Goal: Task Accomplishment & Management: Complete application form

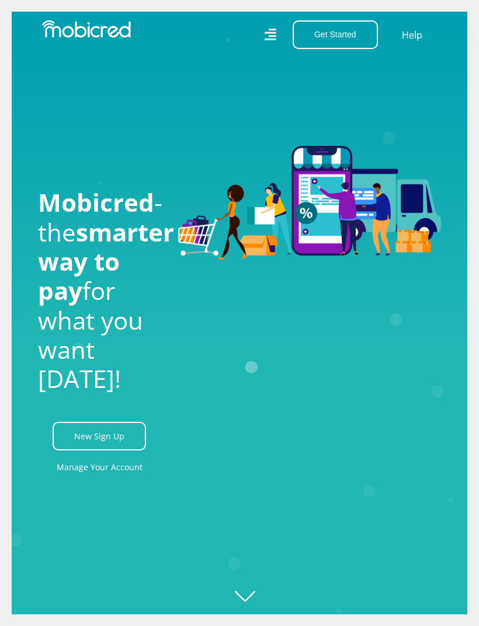
scroll to position [0, 396]
click at [116, 451] on link "New Sign Up" at bounding box center [99, 436] width 93 height 29
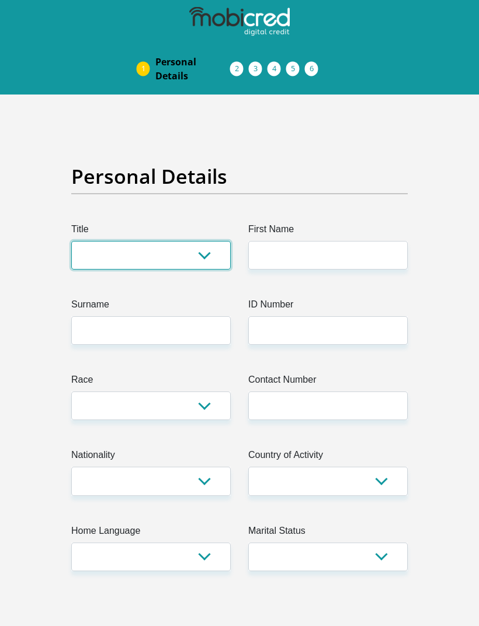
click at [187, 256] on select "Mr Ms Mrs Dr [PERSON_NAME]" at bounding box center [150, 255] width 159 height 29
select select "Ms"
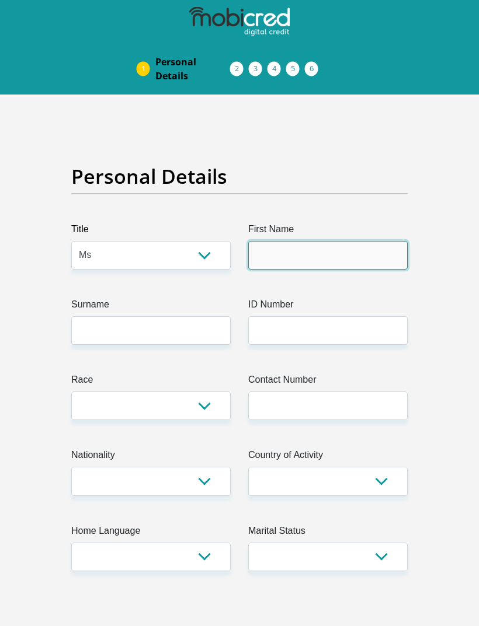
click at [359, 260] on input "First Name" at bounding box center [327, 255] width 159 height 29
type input "Vongani"
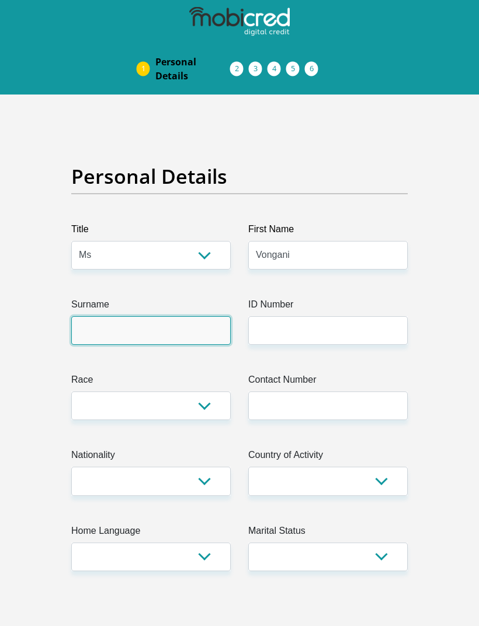
click at [193, 337] on input "Surname" at bounding box center [150, 330] width 159 height 29
type input "Mabasa"
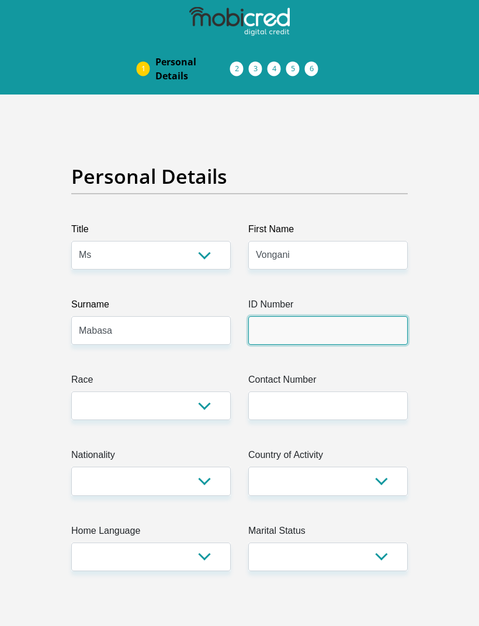
click at [321, 332] on input "ID Number" at bounding box center [327, 330] width 159 height 29
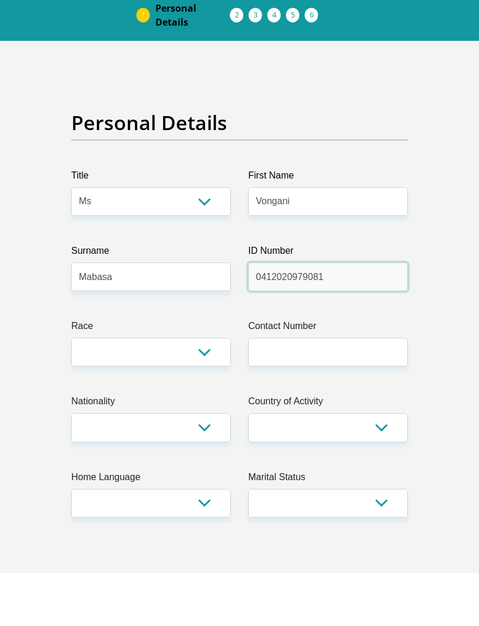
type input "0412020979081"
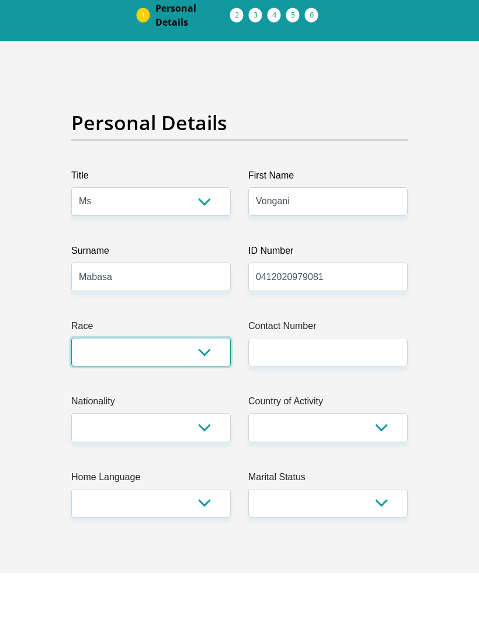
click at [195, 392] on select "Black Coloured Indian White Other" at bounding box center [150, 406] width 159 height 29
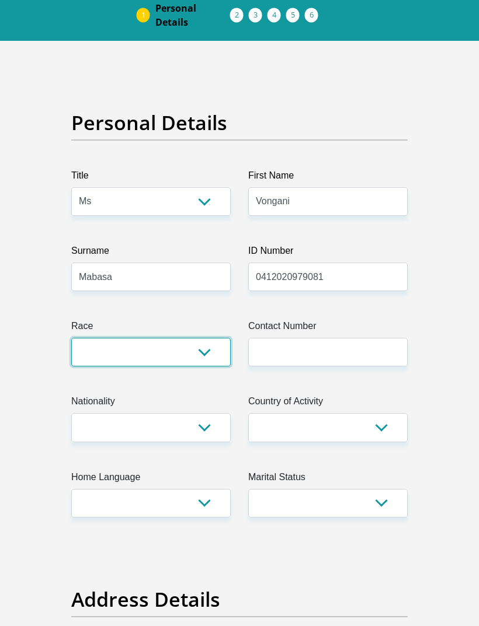
select select "1"
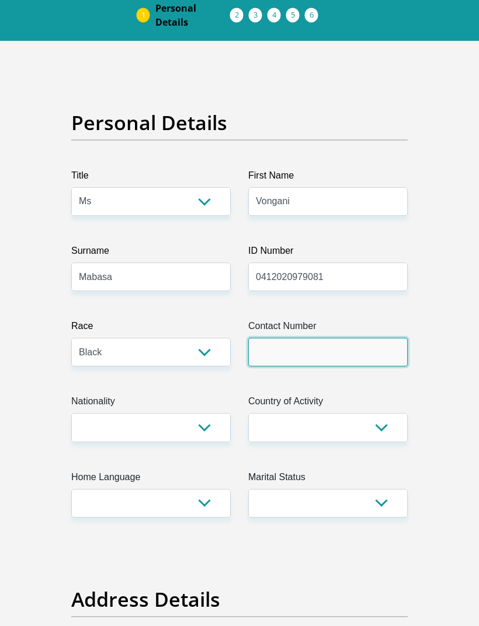
click at [349, 353] on input "Contact Number" at bounding box center [327, 352] width 159 height 29
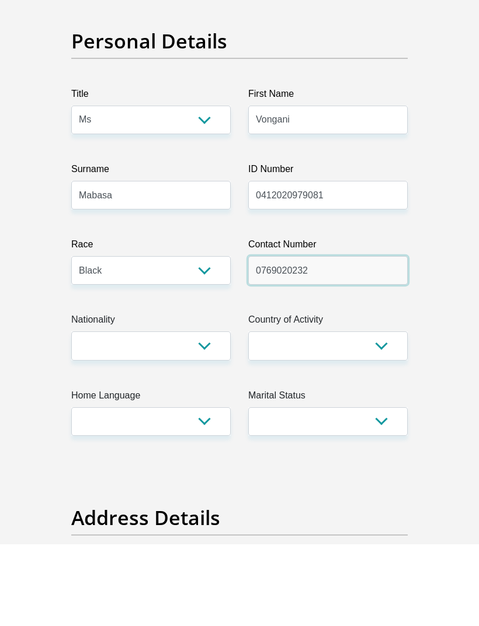
type input "0769020232"
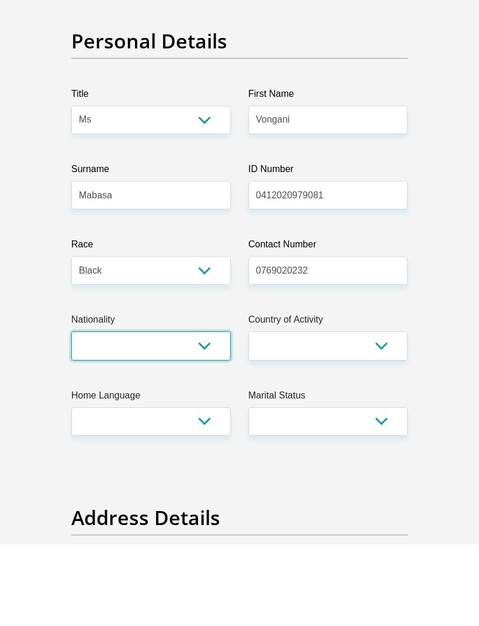
click at [202, 414] on select "South Africa Afghanistan Aland Islands Albania Algeria America Samoa American V…" at bounding box center [150, 428] width 159 height 29
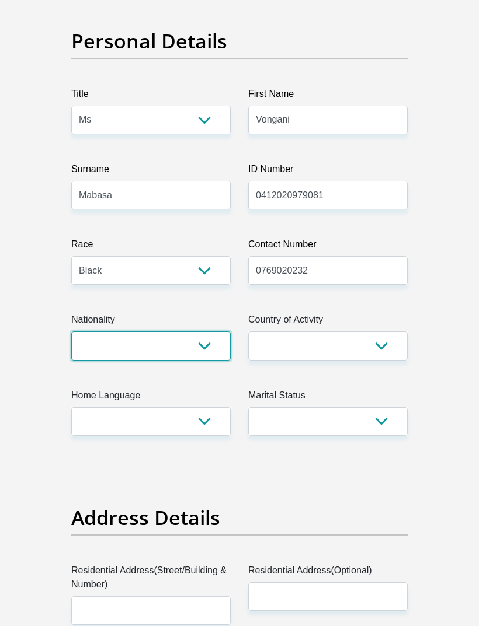
select select "ZAF"
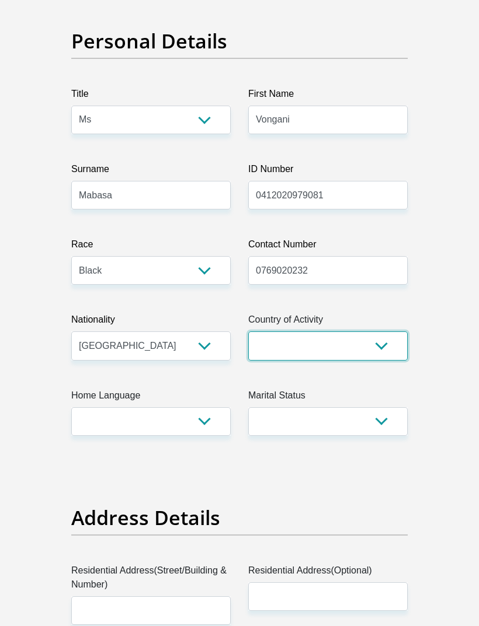
click at [382, 343] on select "South Africa Afghanistan Aland Islands Albania Algeria America Samoa American V…" at bounding box center [327, 346] width 159 height 29
select select "ZAF"
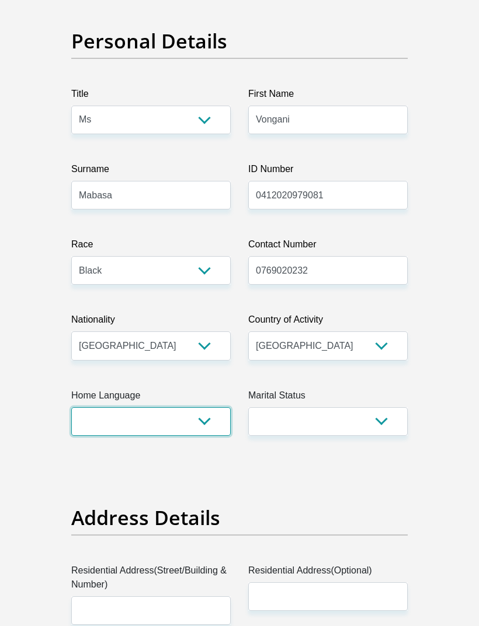
click at [206, 421] on select "Afrikaans English Sepedi South Ndebele Southern Sotho Swati Tsonga Tswana Venda…" at bounding box center [150, 421] width 159 height 29
select select "tso"
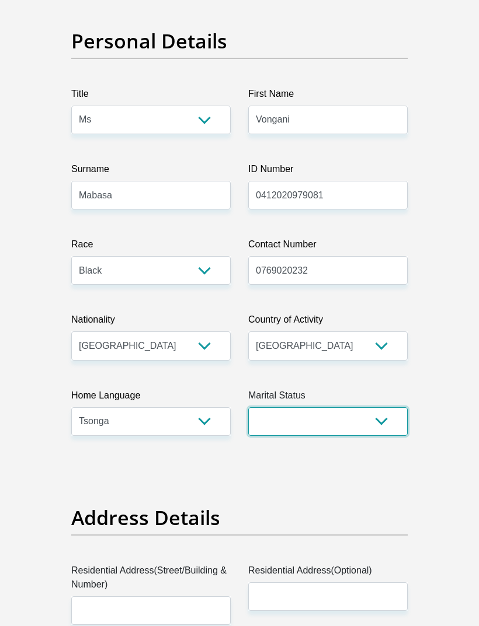
click at [378, 421] on select "Married ANC Single Divorced Widowed Married COP or Customary Law" at bounding box center [327, 421] width 159 height 29
select select "2"
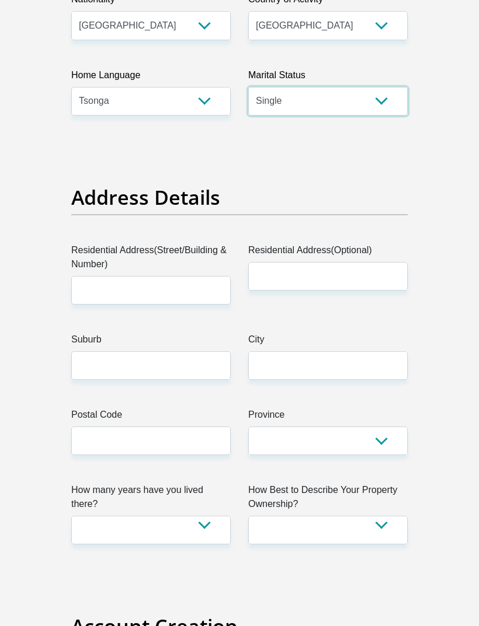
scroll to position [452, 0]
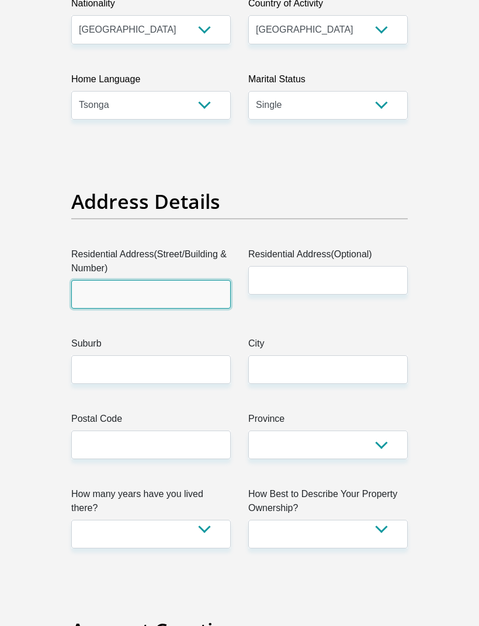
click at [169, 287] on input "Residential Address(Street/Building & Number)" at bounding box center [150, 294] width 159 height 29
type input "55A Celliers street"
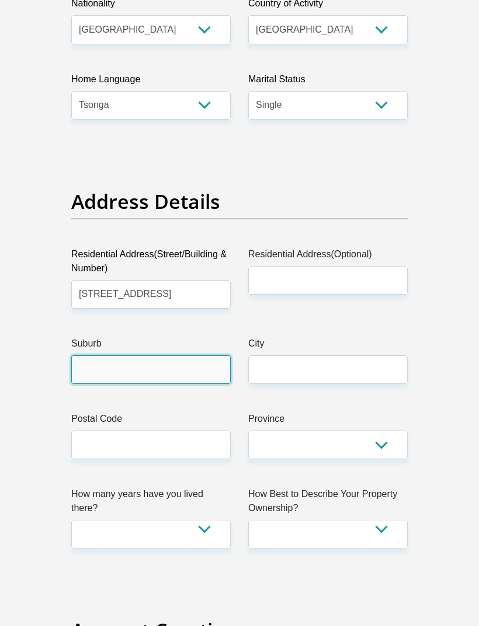
click at [198, 358] on input "Suburb" at bounding box center [150, 369] width 159 height 29
type input "M"
type input "Louis Trichardt"
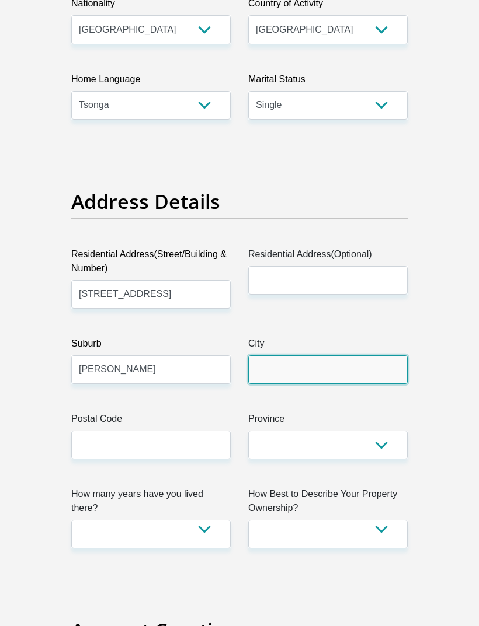
click at [339, 377] on input "City" at bounding box center [327, 369] width 159 height 29
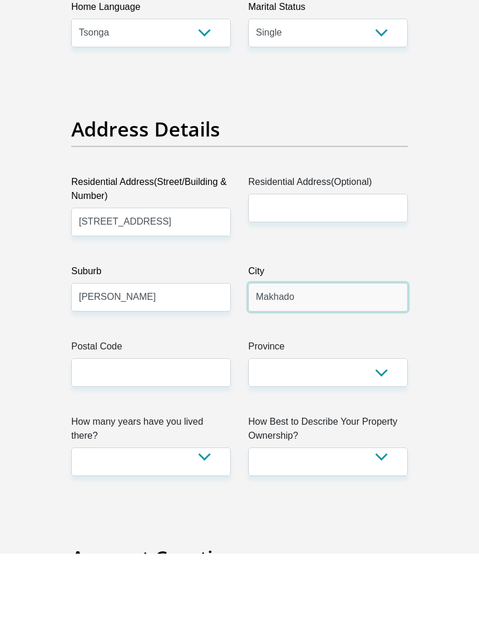
type input "Makhado"
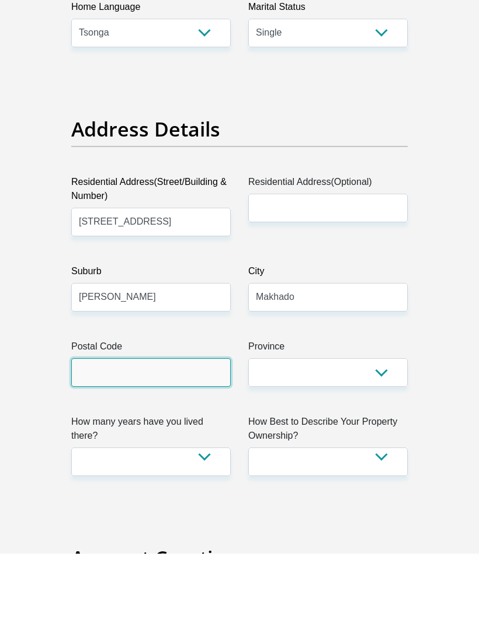
click at [183, 431] on input "Postal Code" at bounding box center [150, 445] width 159 height 29
type input "0920"
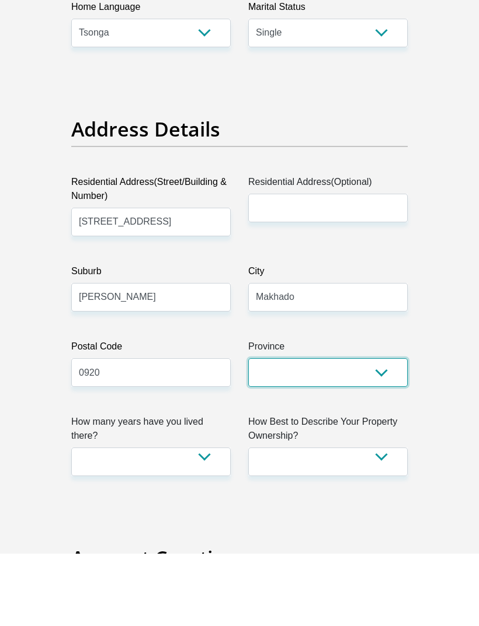
click at [381, 431] on select "Eastern Cape Free State Gauteng KwaZulu-Natal Limpopo Mpumalanga Northern Cape …" at bounding box center [327, 445] width 159 height 29
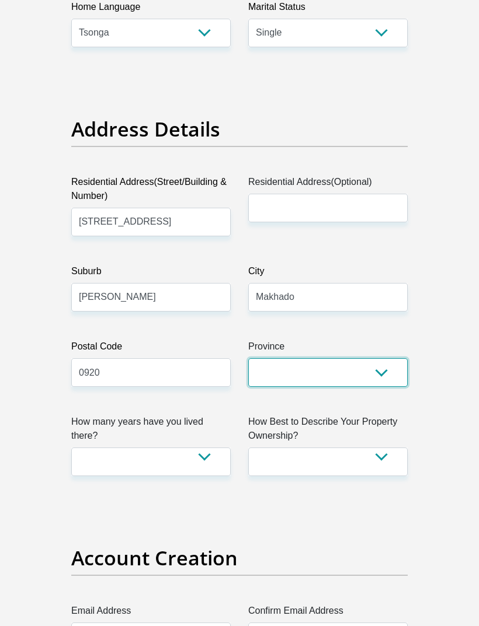
select select "Limpopo"
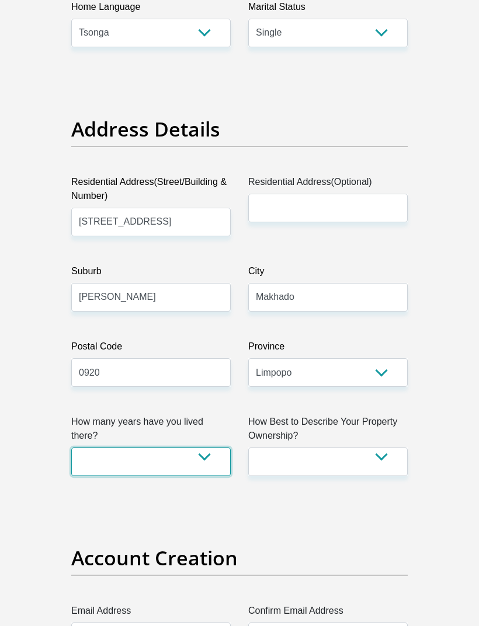
click at [199, 453] on select "less than 1 year 1-3 years 3-5 years 5+ years" at bounding box center [150, 462] width 159 height 29
select select "5"
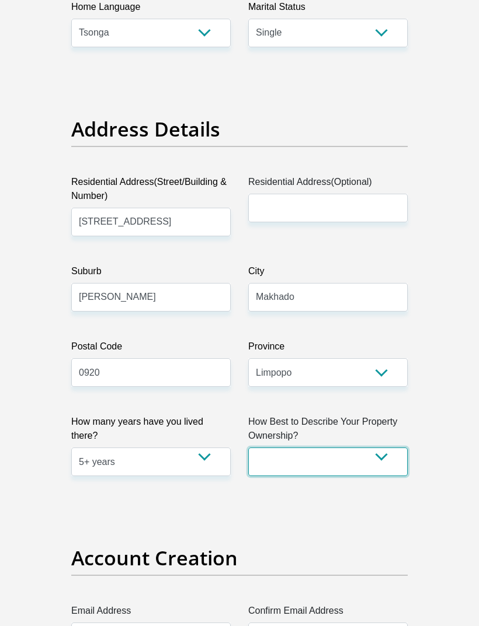
click at [379, 465] on select "Owned Rented Family Owned Company Dwelling" at bounding box center [327, 462] width 159 height 29
select select "parents"
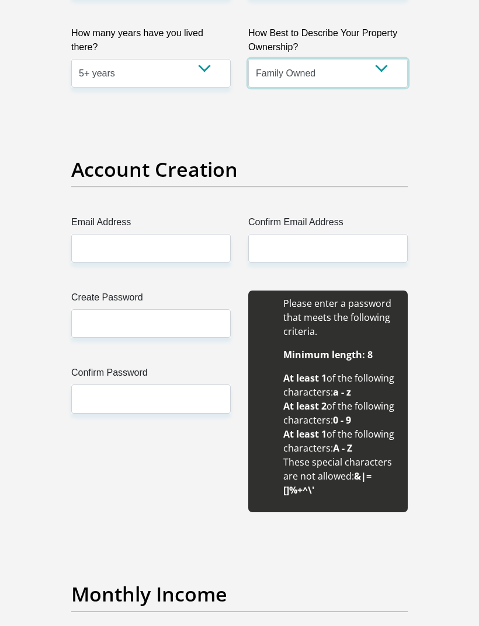
scroll to position [914, 0]
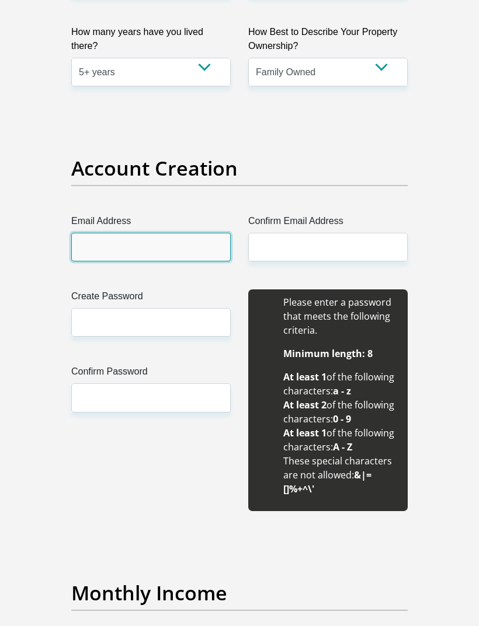
click at [193, 248] on input "Email Address" at bounding box center [150, 247] width 159 height 29
type input "Vongimabasa2@gmail.com"
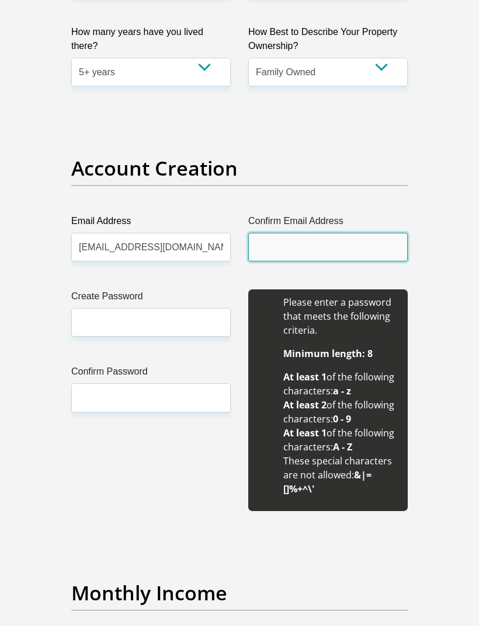
click at [371, 244] on input "Confirm Email Address" at bounding box center [327, 247] width 159 height 29
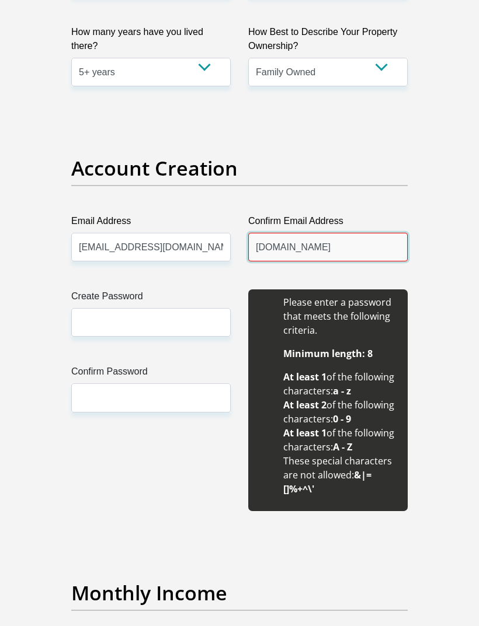
type input "Vongimabasa2gmail.com"
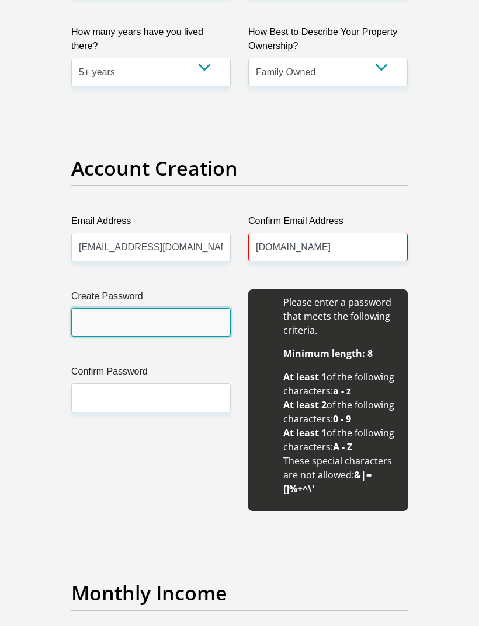
click at [172, 328] on input "Create Password" at bounding box center [150, 322] width 159 height 29
type input "Ma3045030#"
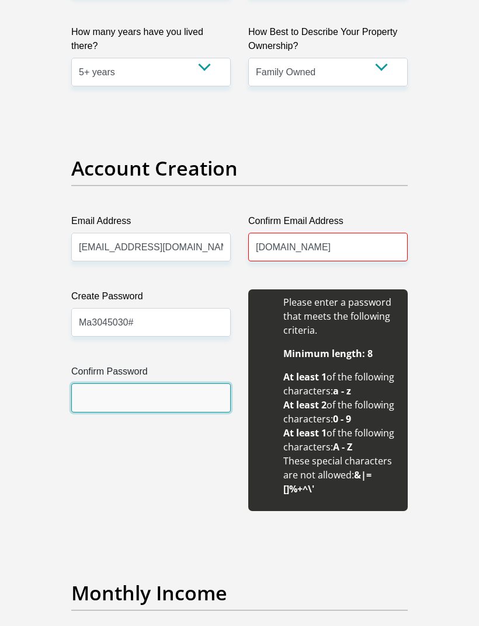
click at [163, 402] on input "Confirm Password" at bounding box center [150, 397] width 159 height 29
type input "Ma3045030#"
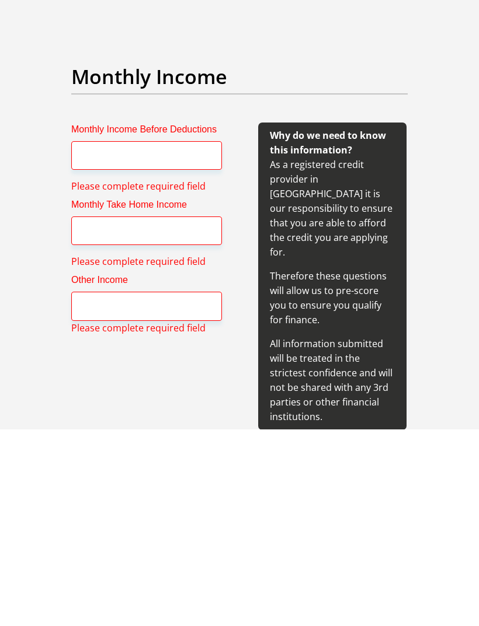
scroll to position [1258, 0]
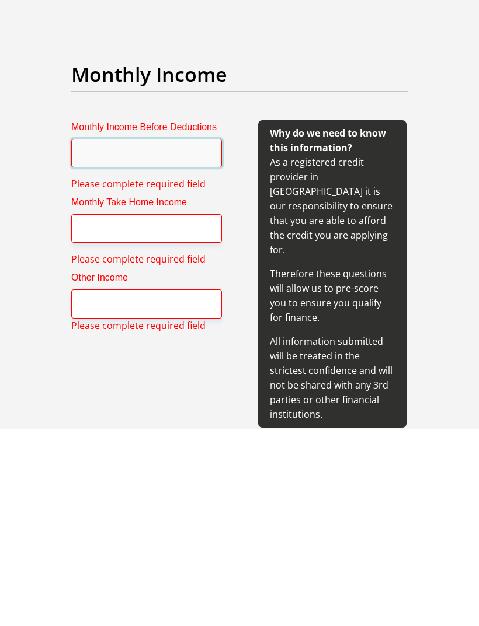
click at [185, 336] on input "Monthly Income Before Deductions" at bounding box center [146, 350] width 151 height 29
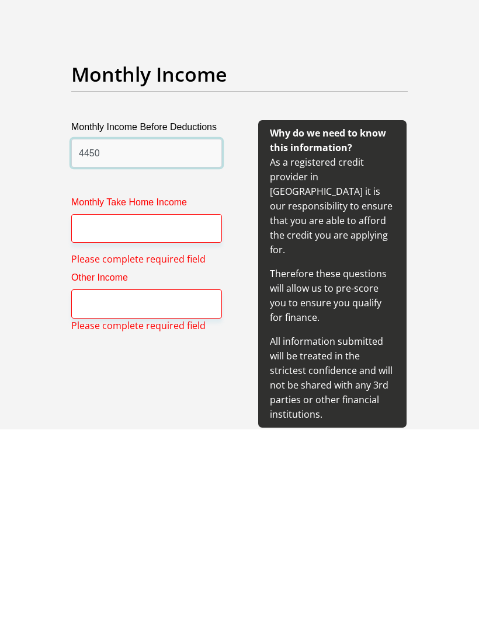
type input "4450"
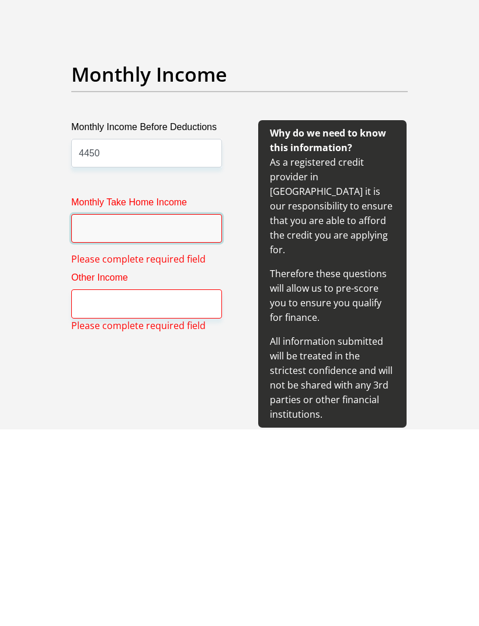
click at [183, 411] on input "Monthly Take Home Income" at bounding box center [146, 425] width 151 height 29
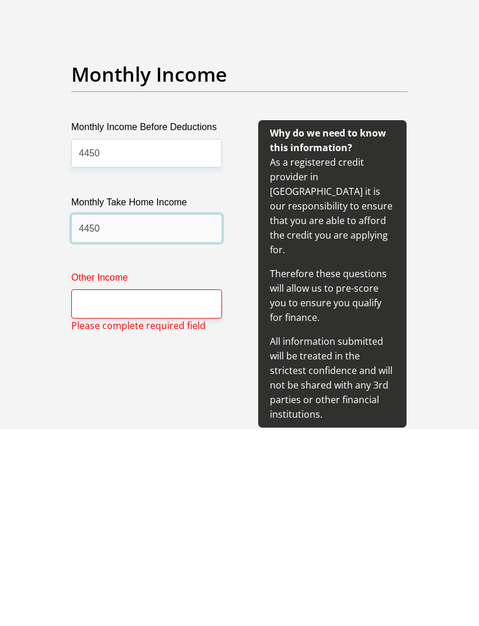
type input "4450"
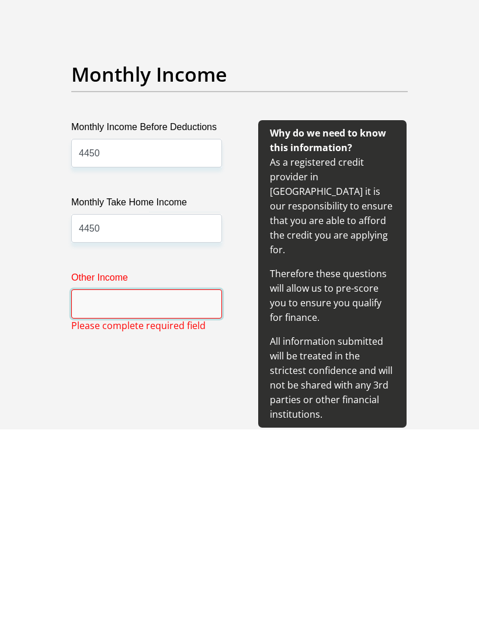
click at [207, 486] on input "Other Income" at bounding box center [146, 500] width 151 height 29
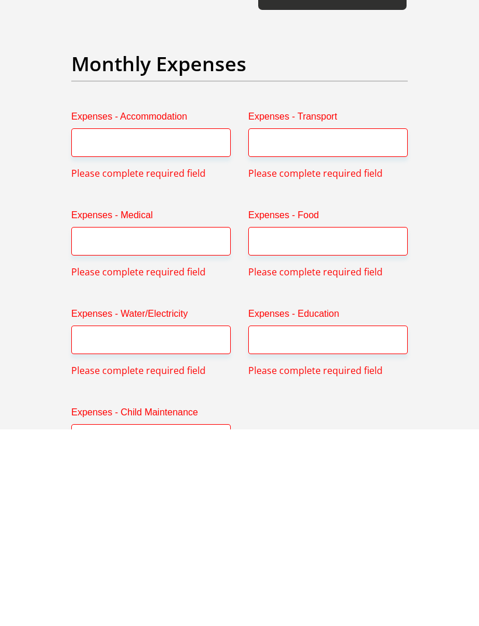
scroll to position [1694, 0]
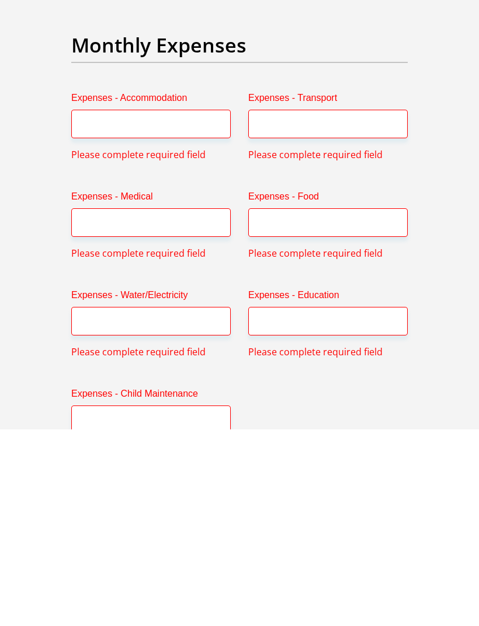
type input "0"
click at [205, 306] on input "Expenses - Accommodation" at bounding box center [150, 320] width 159 height 29
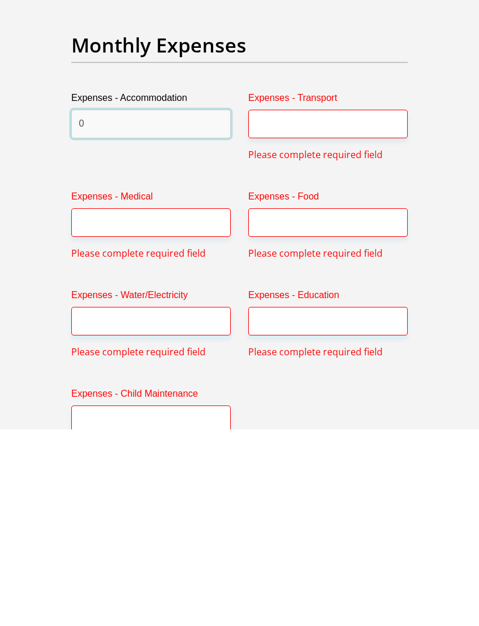
type input "0"
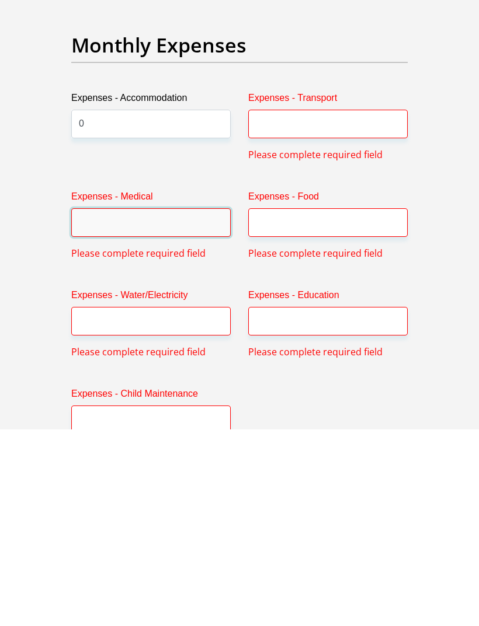
click at [189, 405] on input "Expenses - Medical" at bounding box center [150, 419] width 159 height 29
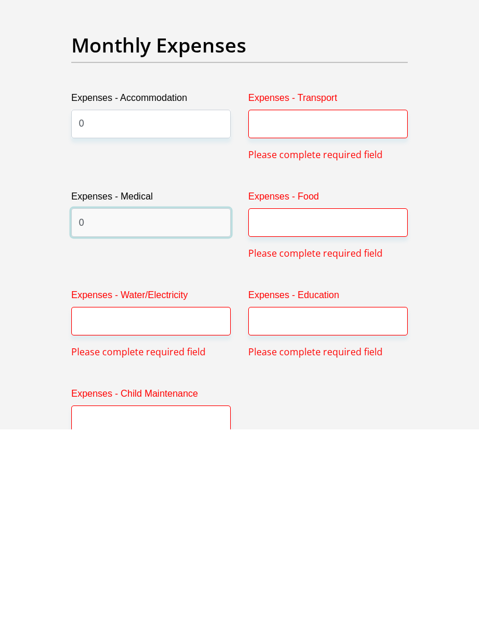
type input "0"
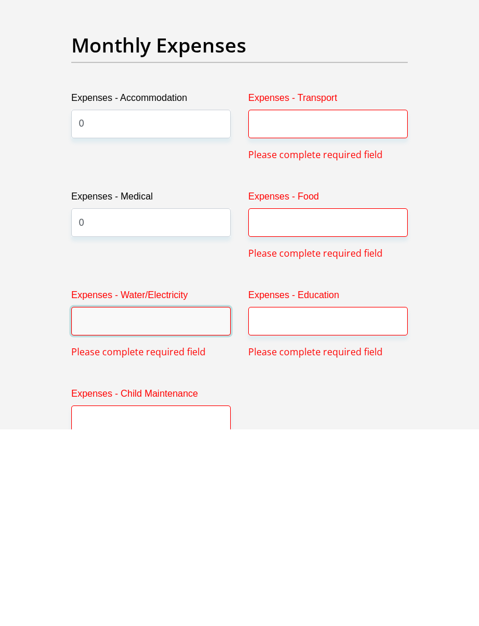
click at [201, 504] on input "Expenses - Water/Electricity" at bounding box center [150, 518] width 159 height 29
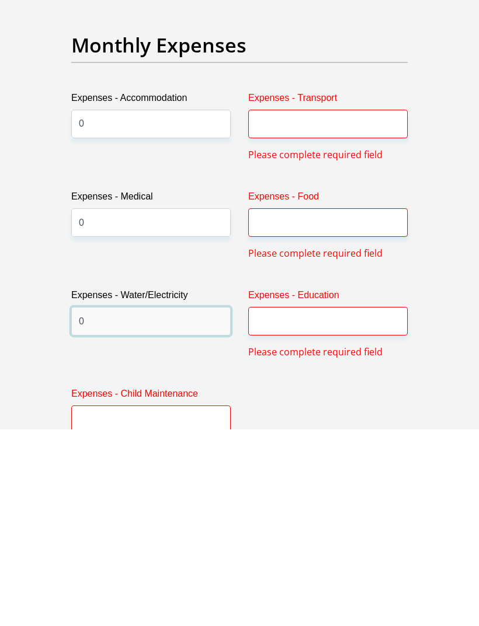
type input "0"
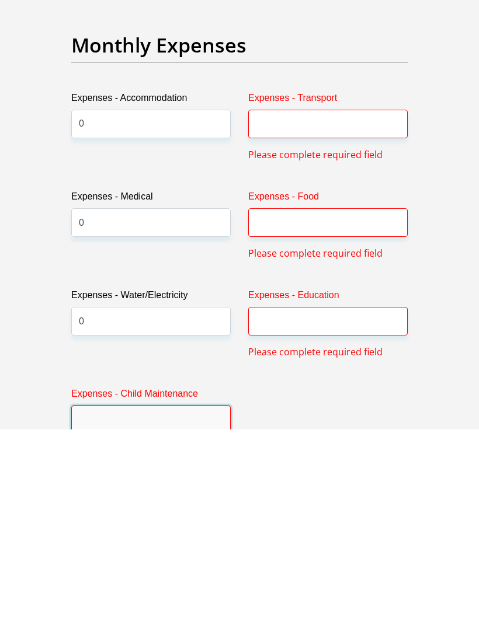
click at [201, 602] on input "Expenses - Child Maintenance" at bounding box center [150, 616] width 159 height 29
type input "0"
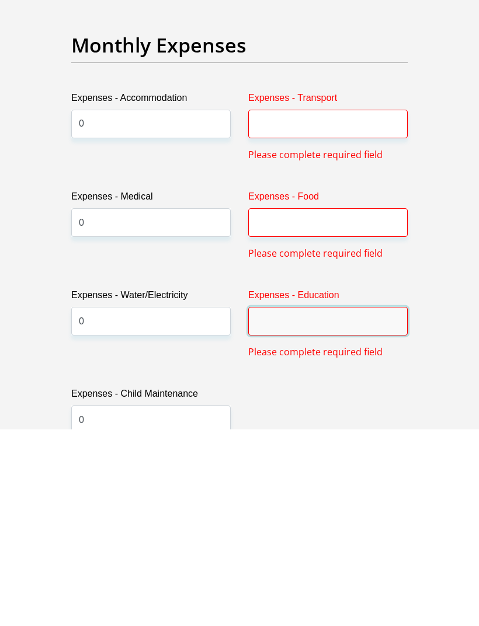
click at [364, 504] on input "Expenses - Education" at bounding box center [327, 518] width 159 height 29
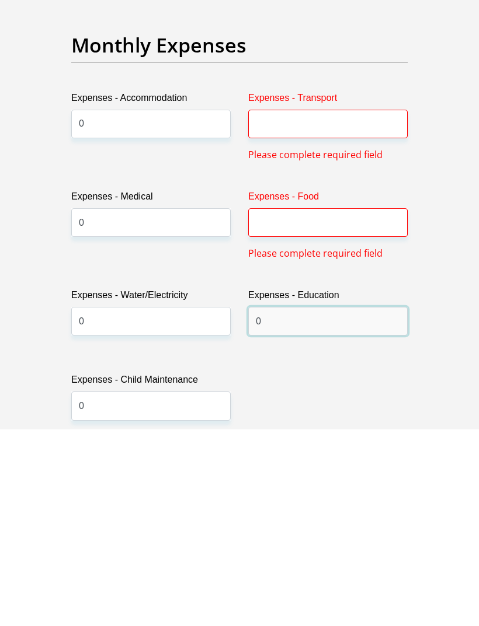
type input "0"
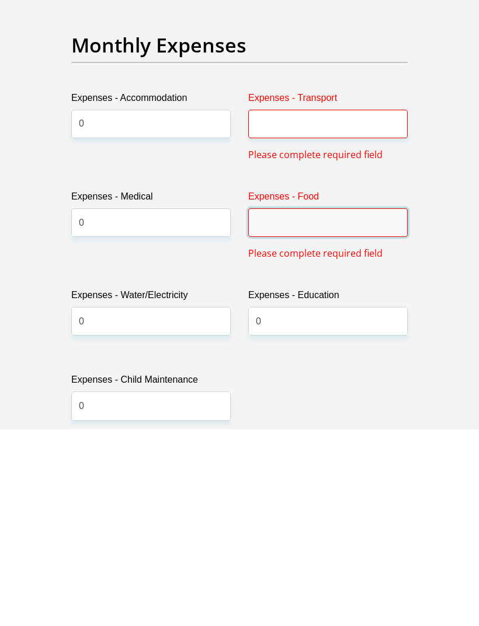
click at [378, 405] on input "Expenses - Food" at bounding box center [327, 419] width 159 height 29
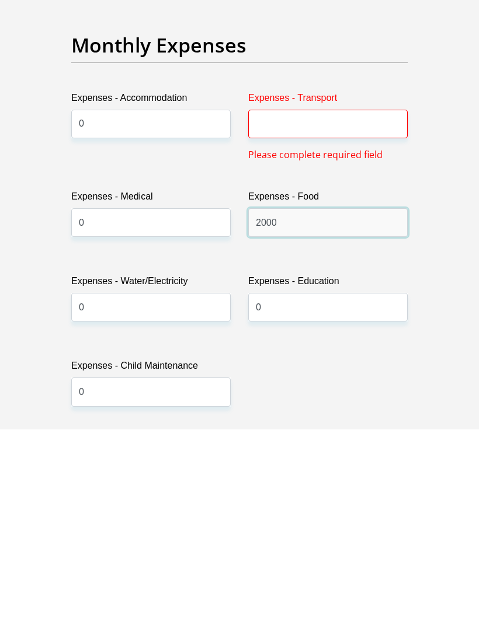
type input "2000"
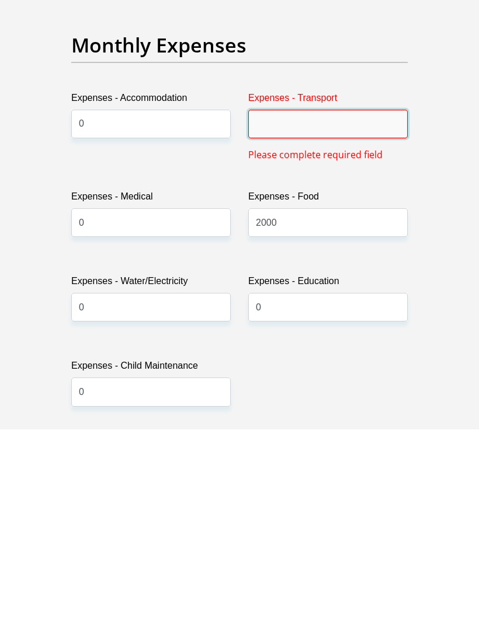
click at [389, 306] on input "Expenses - Transport" at bounding box center [327, 320] width 159 height 29
click at [372, 306] on input "Expenses - Transport" at bounding box center [327, 320] width 159 height 29
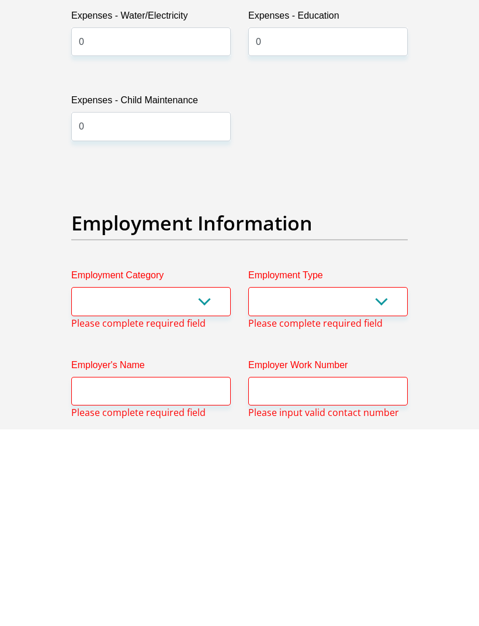
type input "500"
click at [190, 484] on select "AGRICULTURE ALCOHOL & TOBACCO CONSTRUCTION MATERIALS METALLURGY EQUIPMENT FOR R…" at bounding box center [150, 498] width 159 height 29
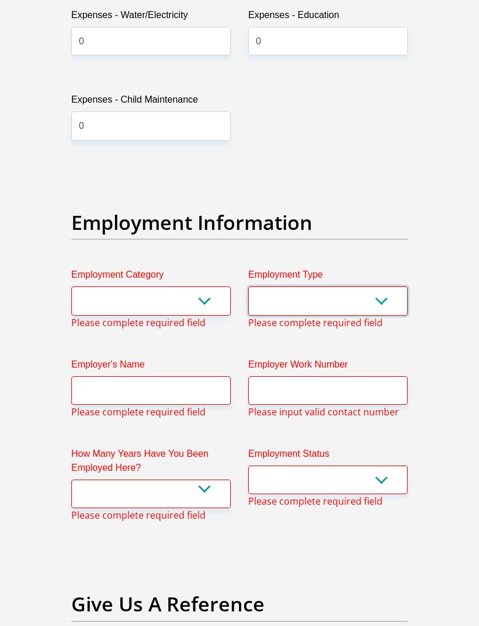
click at [376, 287] on select "College/Lecturer Craft Seller Creative Driver Executive Farmer Forces - Non Com…" at bounding box center [327, 301] width 159 height 29
select select "Student"
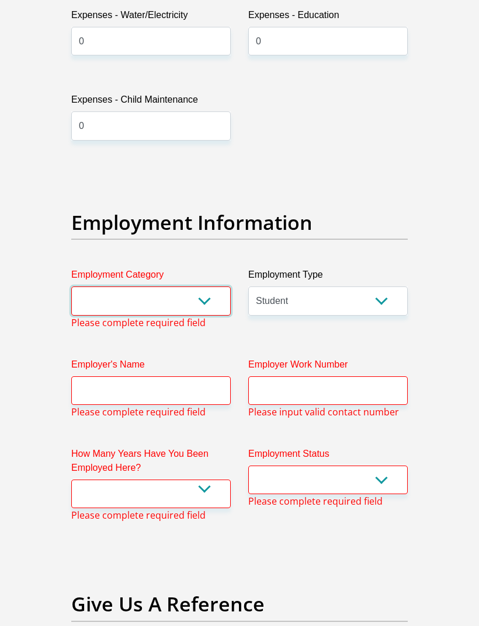
click at [198, 287] on select "AGRICULTURE ALCOHOL & TOBACCO CONSTRUCTION MATERIALS METALLURGY EQUIPMENT FOR R…" at bounding box center [150, 301] width 159 height 29
click at [358, 466] on select "Permanent/Full-time Part-time/Casual Contract Worker Self-Employed Housewife Re…" at bounding box center [327, 480] width 159 height 29
select select "7"
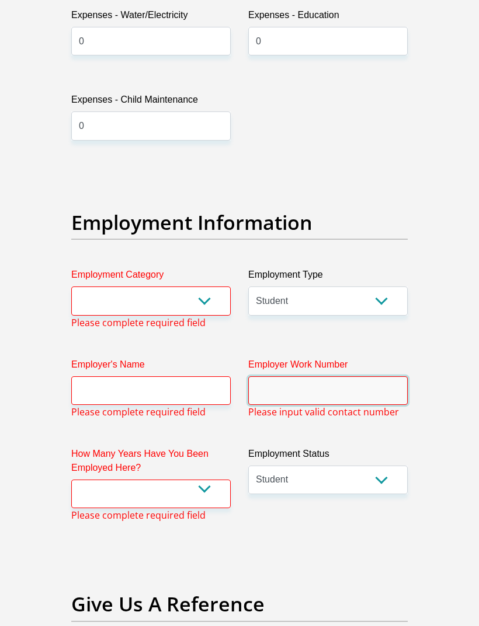
click at [349, 376] on input "Employer Work Number" at bounding box center [327, 390] width 159 height 29
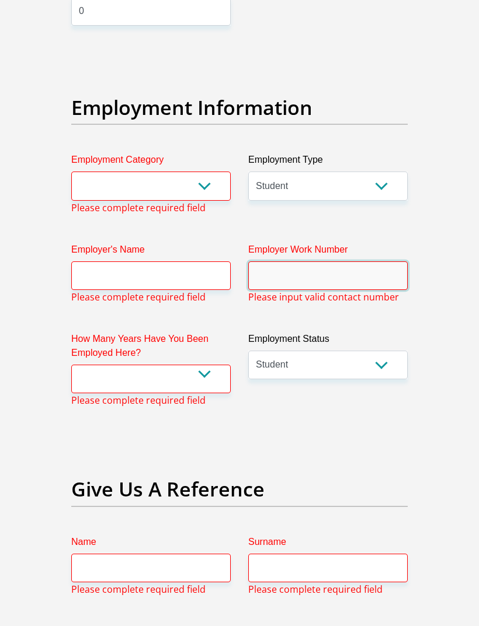
scroll to position [2258, 0]
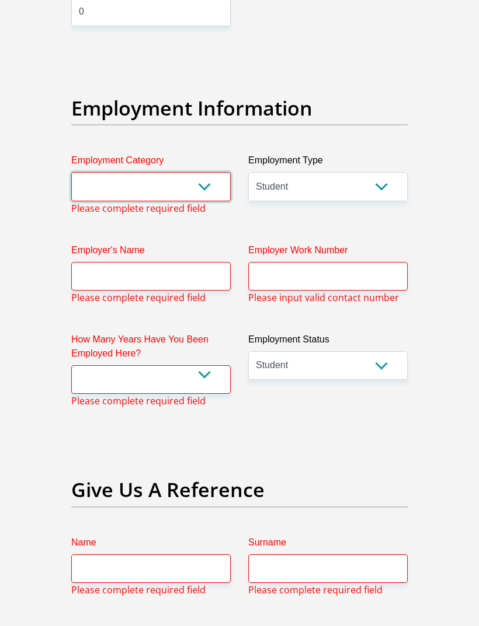
click at [203, 172] on select "AGRICULTURE ALCOHOL & TOBACCO CONSTRUCTION MATERIALS METALLURGY EQUIPMENT FOR R…" at bounding box center [150, 186] width 159 height 29
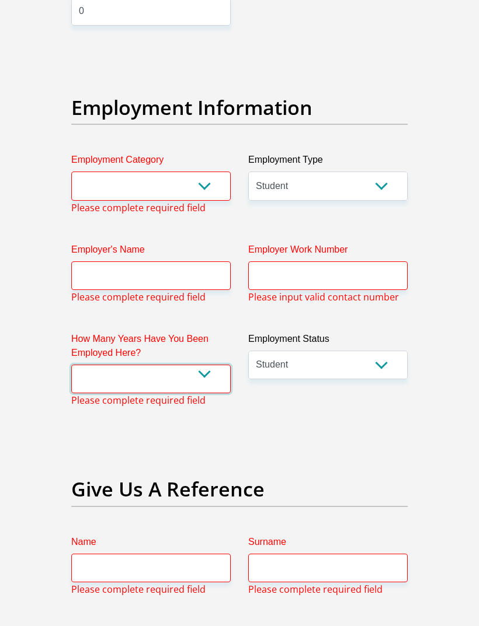
click at [201, 365] on select "less than 1 year 1-3 years 3-5 years 5+ years" at bounding box center [150, 379] width 159 height 29
select select "24"
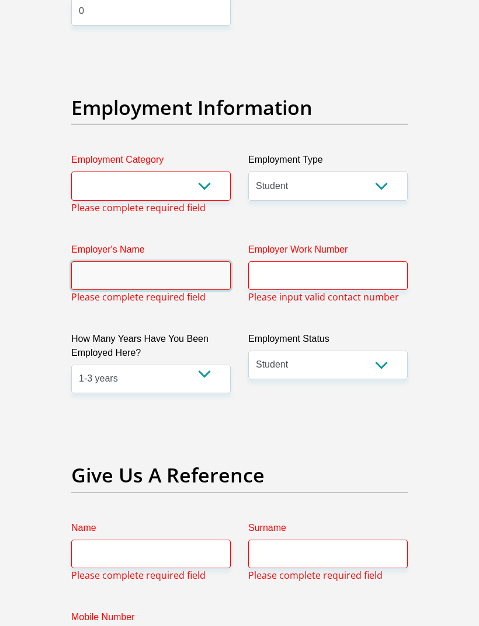
click at [190, 261] on input "Employer's Name" at bounding box center [150, 275] width 159 height 29
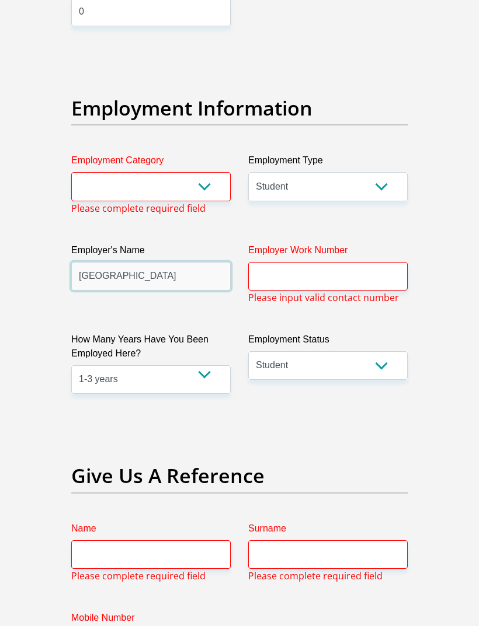
type input "Witwatersrand"
click at [194, 172] on select "AGRICULTURE ALCOHOL & TOBACCO CONSTRUCTION MATERIALS METALLURGY EQUIPMENT FOR R…" at bounding box center [150, 186] width 159 height 29
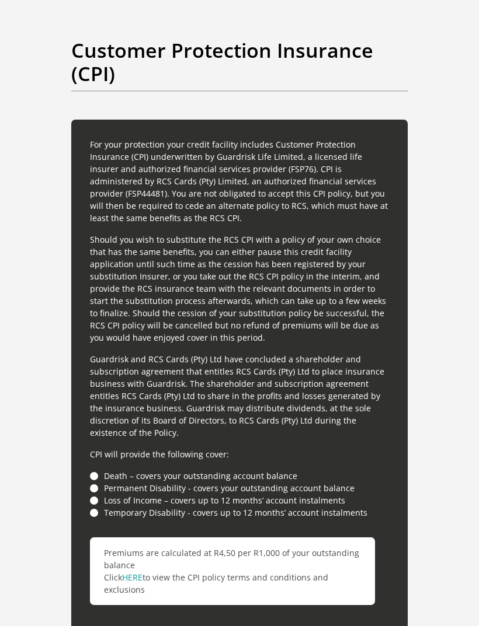
scroll to position [3413, 0]
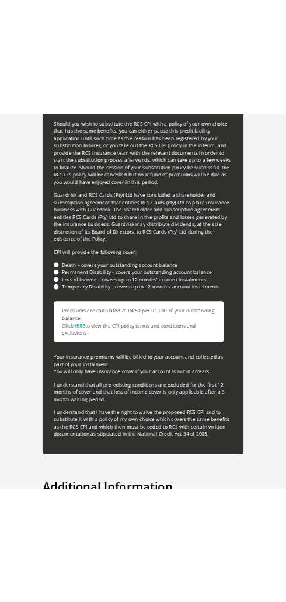
scroll to position [5166, 0]
